Goal: Transaction & Acquisition: Subscribe to service/newsletter

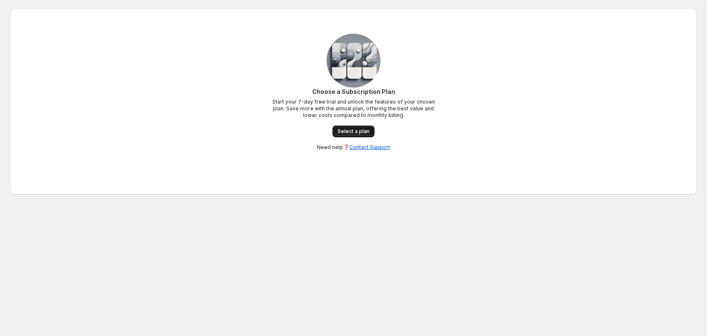
click at [361, 130] on span "Select a plan" at bounding box center [354, 131] width 32 height 7
click at [358, 131] on span "Select a plan" at bounding box center [354, 131] width 32 height 7
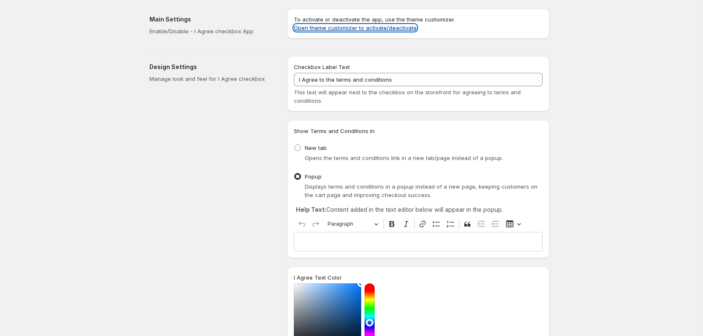
click at [323, 29] on link "Open theme customizer to activate/deactivate" at bounding box center [355, 27] width 123 height 7
